Goal: Check status: Check status

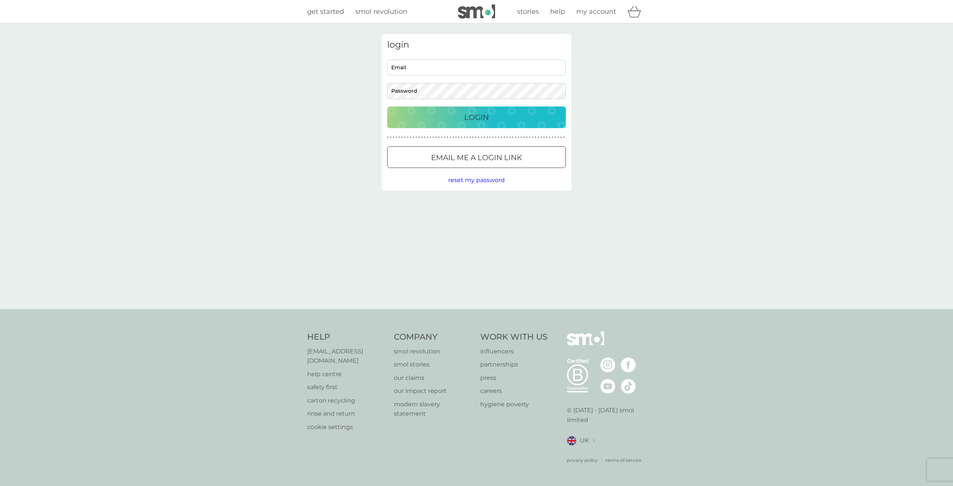
click at [427, 67] on input "Email" at bounding box center [476, 68] width 179 height 16
type input "[PERSON_NAME][EMAIL_ADDRESS][PERSON_NAME][DOMAIN_NAME]"
click at [441, 107] on button "Login" at bounding box center [476, 117] width 179 height 22
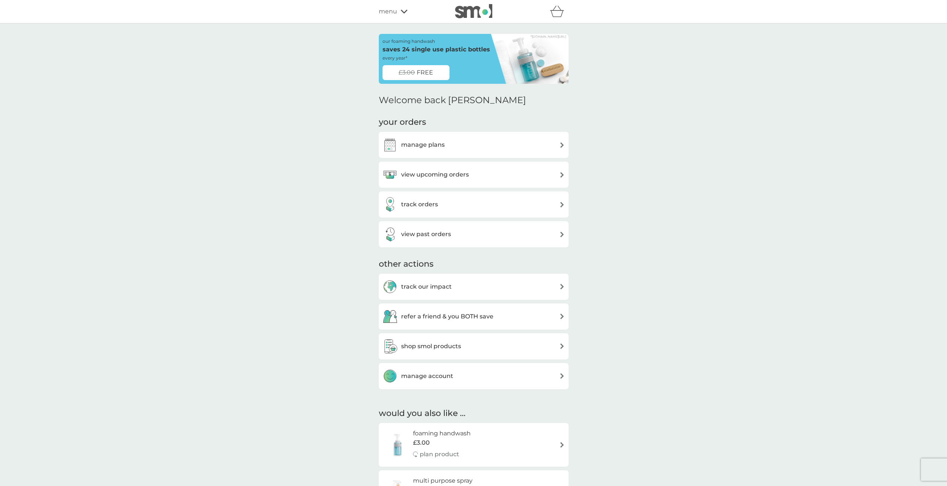
click at [462, 155] on div "manage plans" at bounding box center [474, 145] width 190 height 26
click at [469, 146] on div "manage plans" at bounding box center [474, 144] width 182 height 15
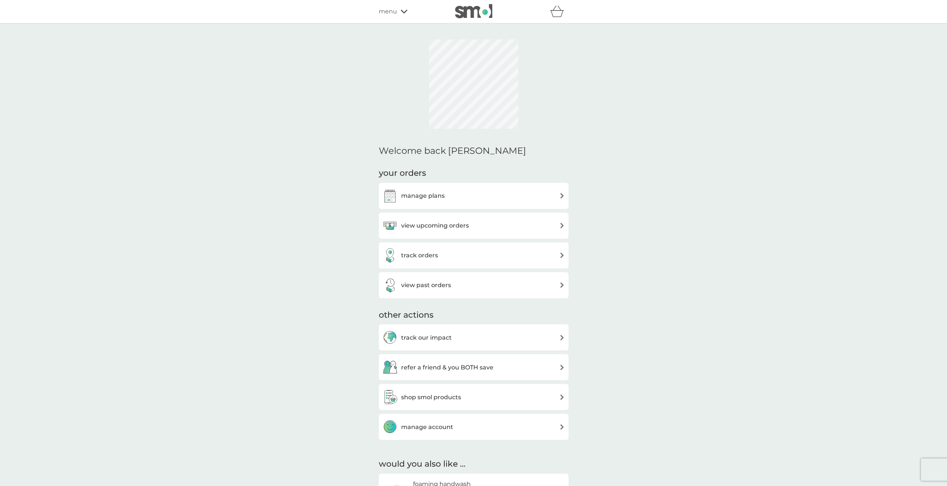
click at [465, 229] on h3 "view upcoming orders" at bounding box center [435, 226] width 68 height 10
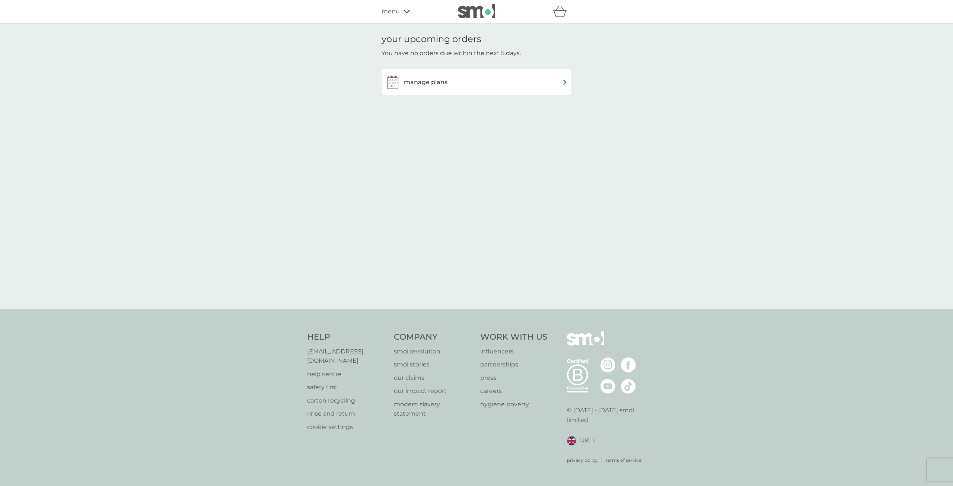
click at [443, 76] on div "manage plans" at bounding box center [416, 81] width 62 height 15
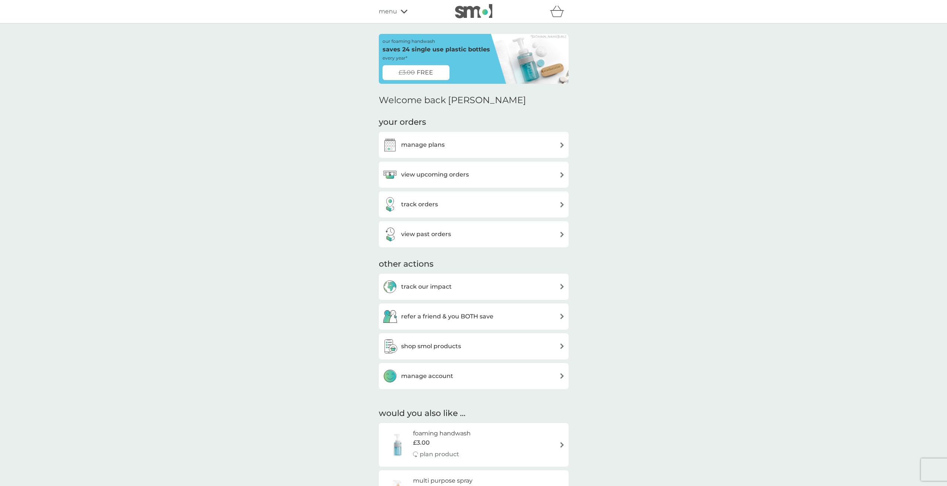
click at [437, 209] on h3 "track orders" at bounding box center [419, 204] width 37 height 10
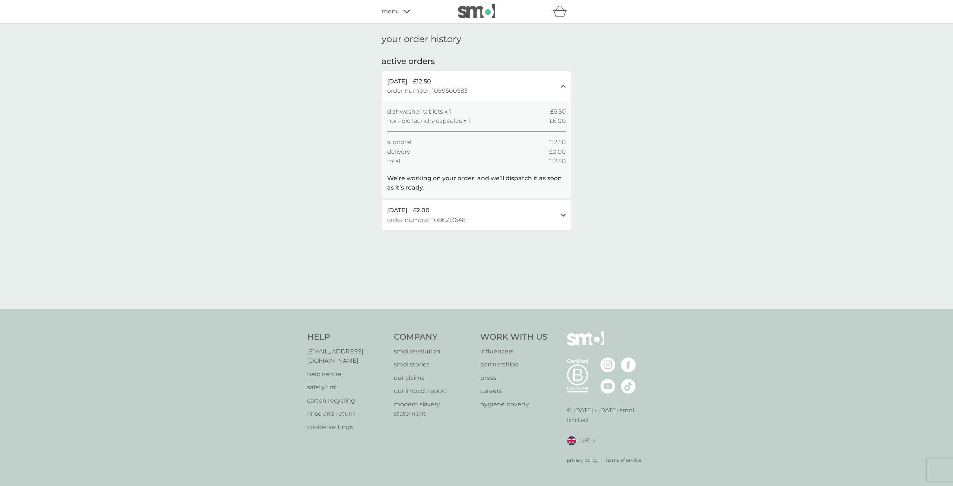
click at [621, 222] on div "your order history active orders 6 Sep 2025 £12.50 order number: 1099500583 clo…" at bounding box center [476, 165] width 953 height 285
click at [323, 373] on p "help centre" at bounding box center [346, 374] width 79 height 10
